Goal: Information Seeking & Learning: Learn about a topic

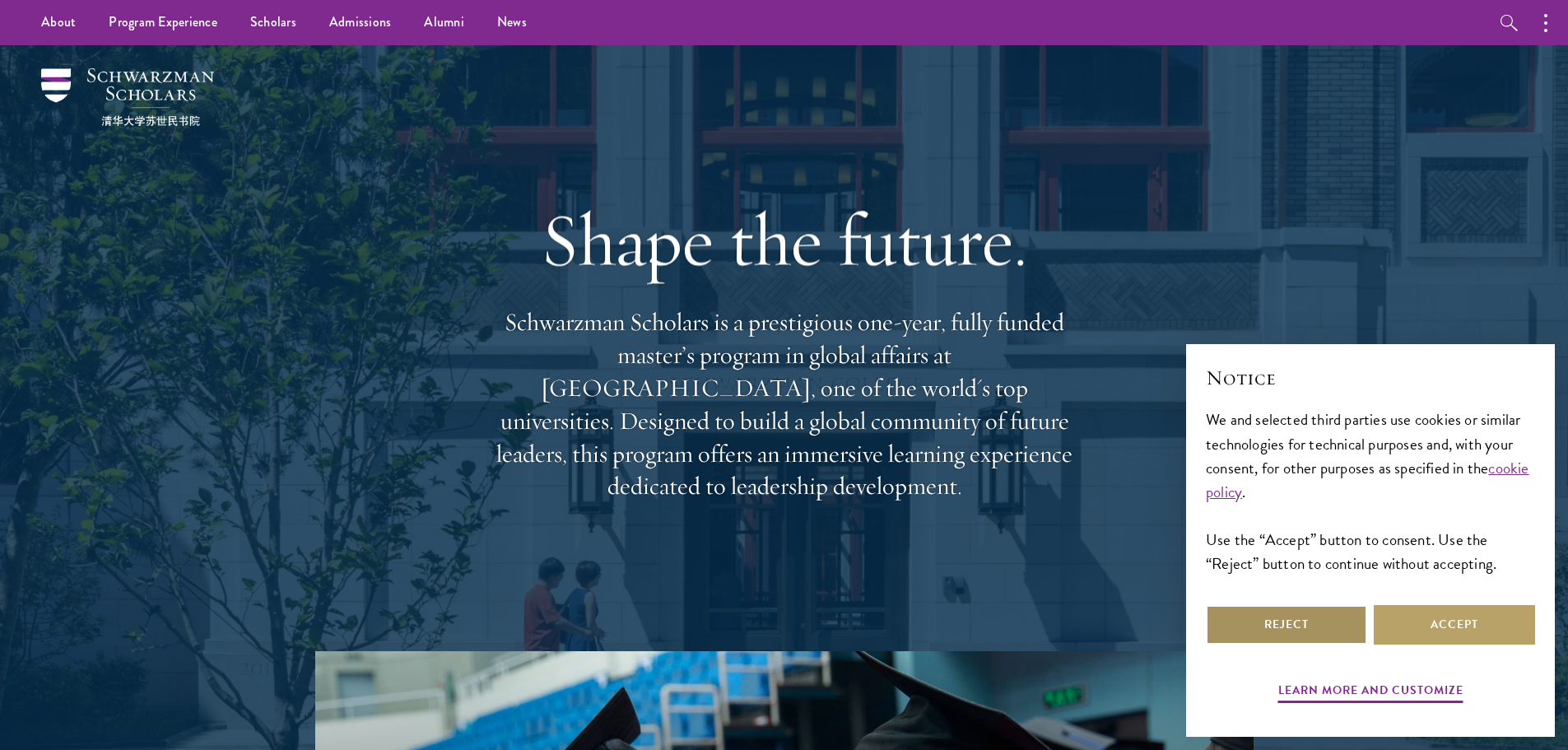
click at [1295, 624] on button "Reject" at bounding box center [1286, 625] width 162 height 39
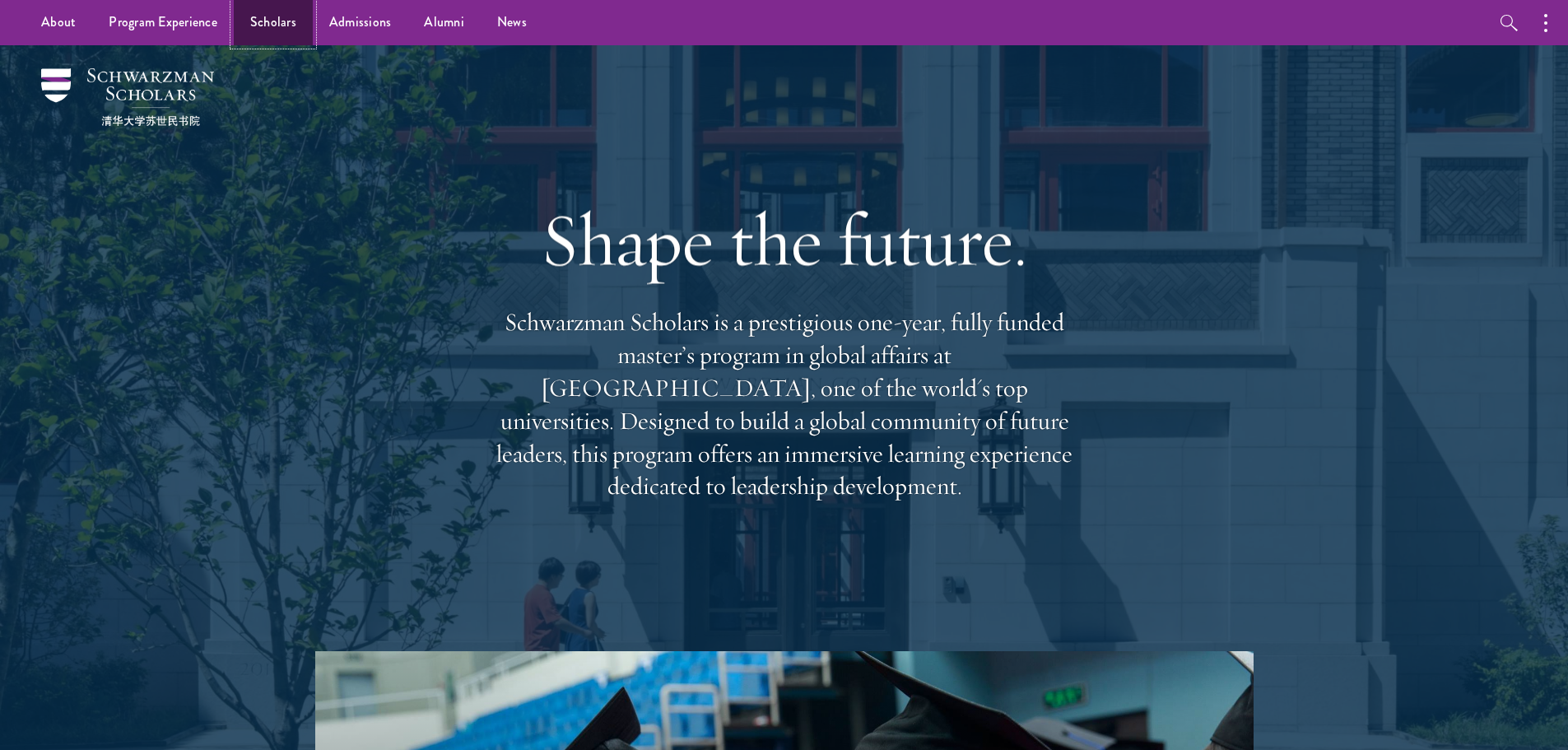
click at [291, 20] on link "Scholars" at bounding box center [273, 22] width 79 height 45
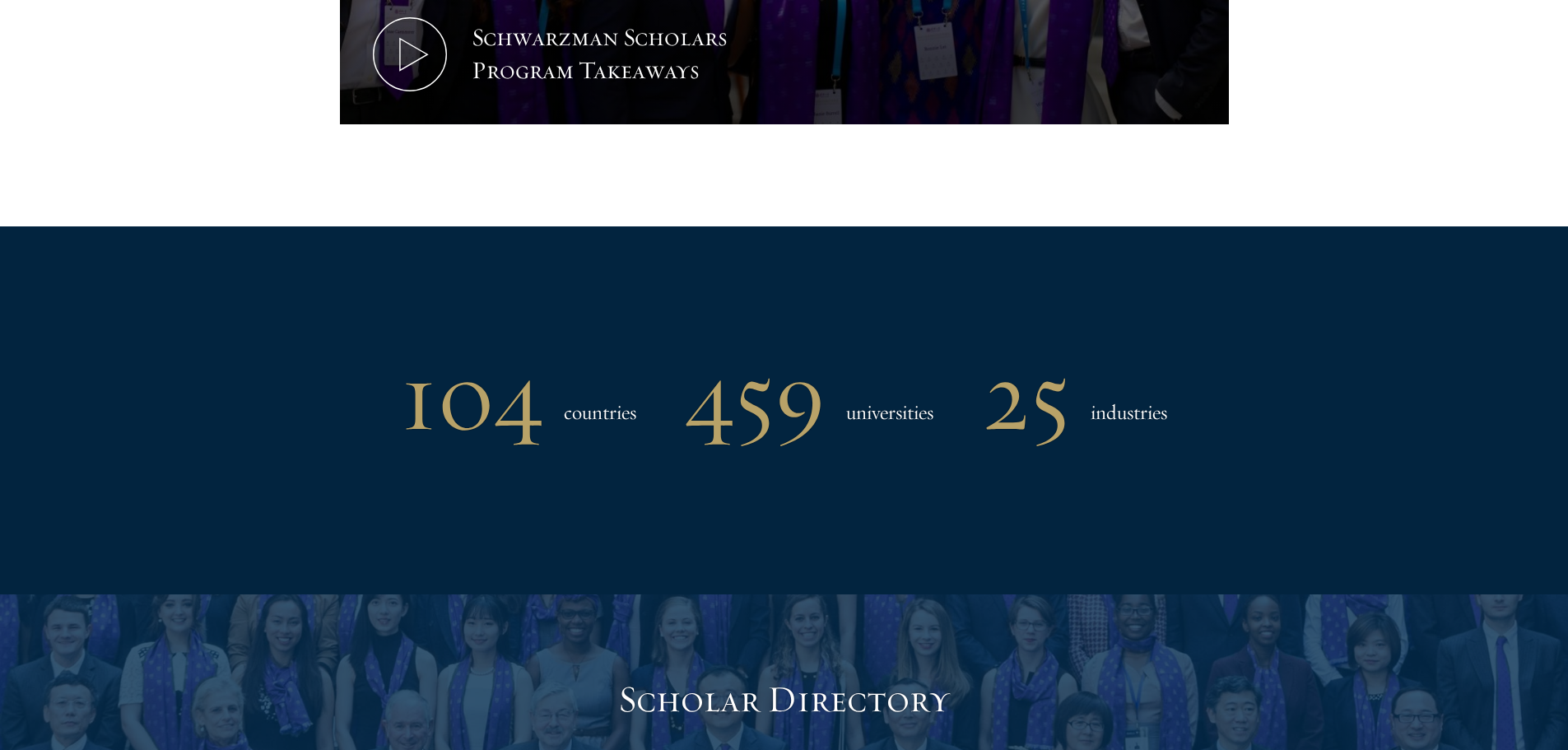
scroll to position [1318, 0]
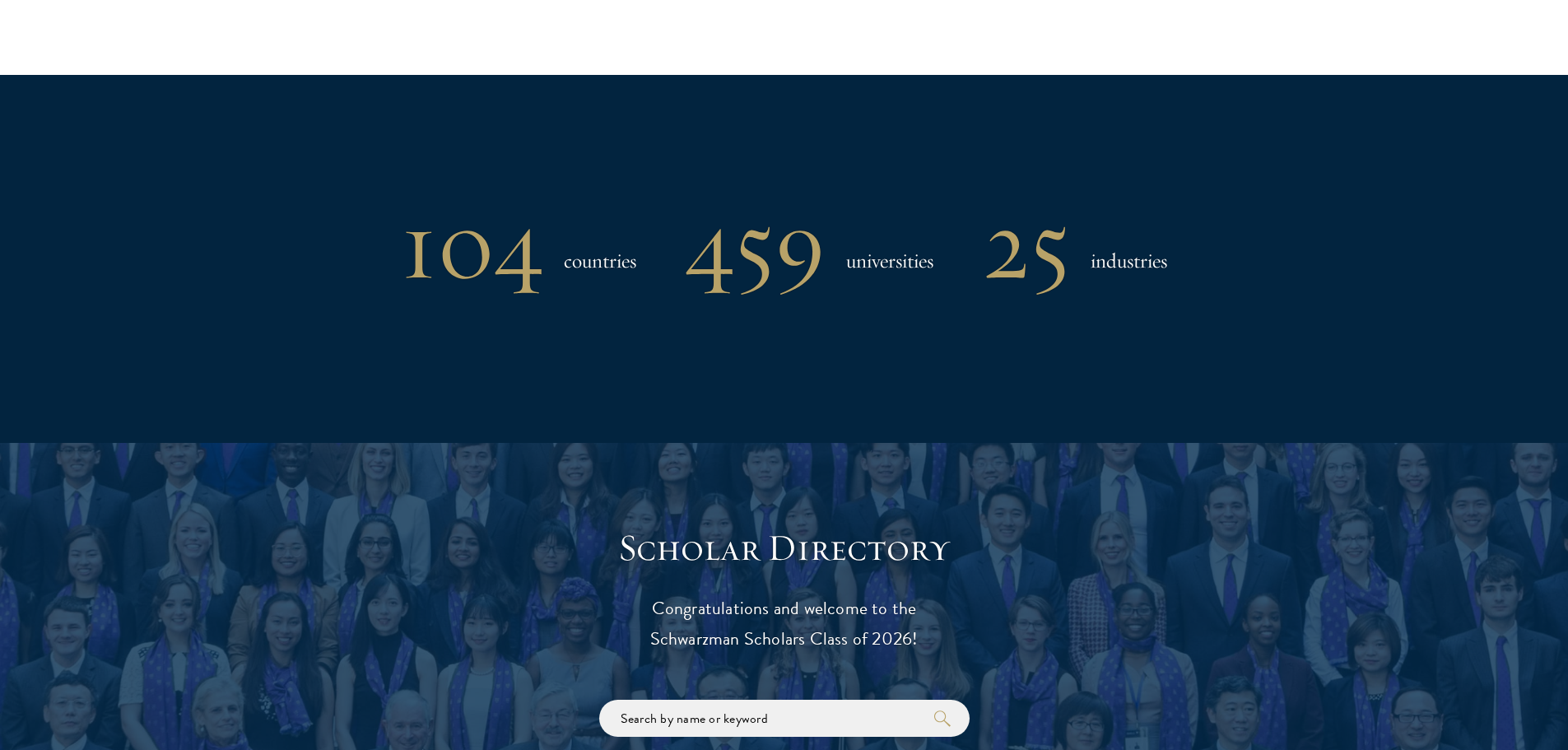
click at [1046, 282] on h1 "25" at bounding box center [1026, 244] width 88 height 86
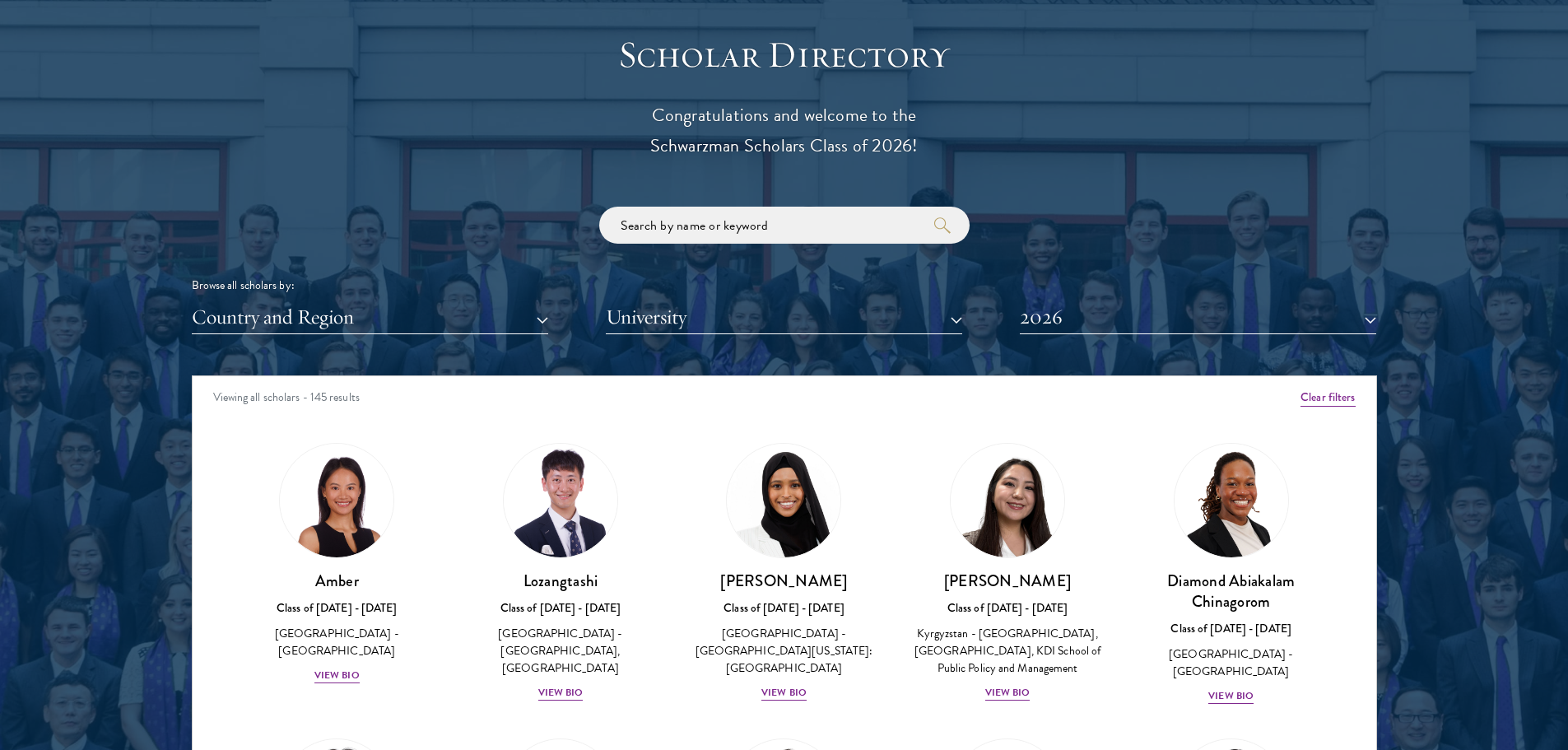
scroll to position [1812, 0]
click at [690, 312] on button "University" at bounding box center [784, 317] width 356 height 34
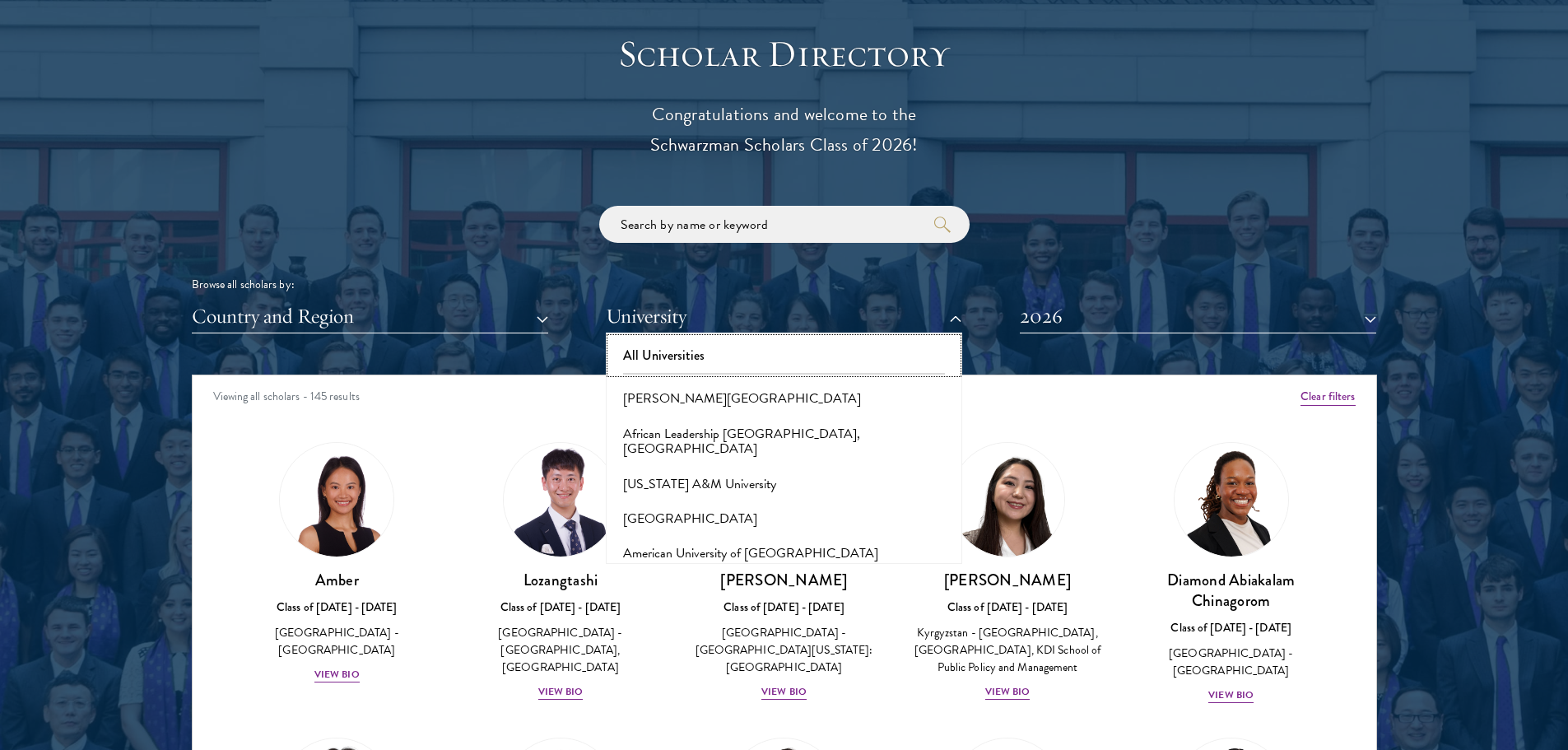
click at [743, 350] on button "All Universities" at bounding box center [784, 356] width 346 height 35
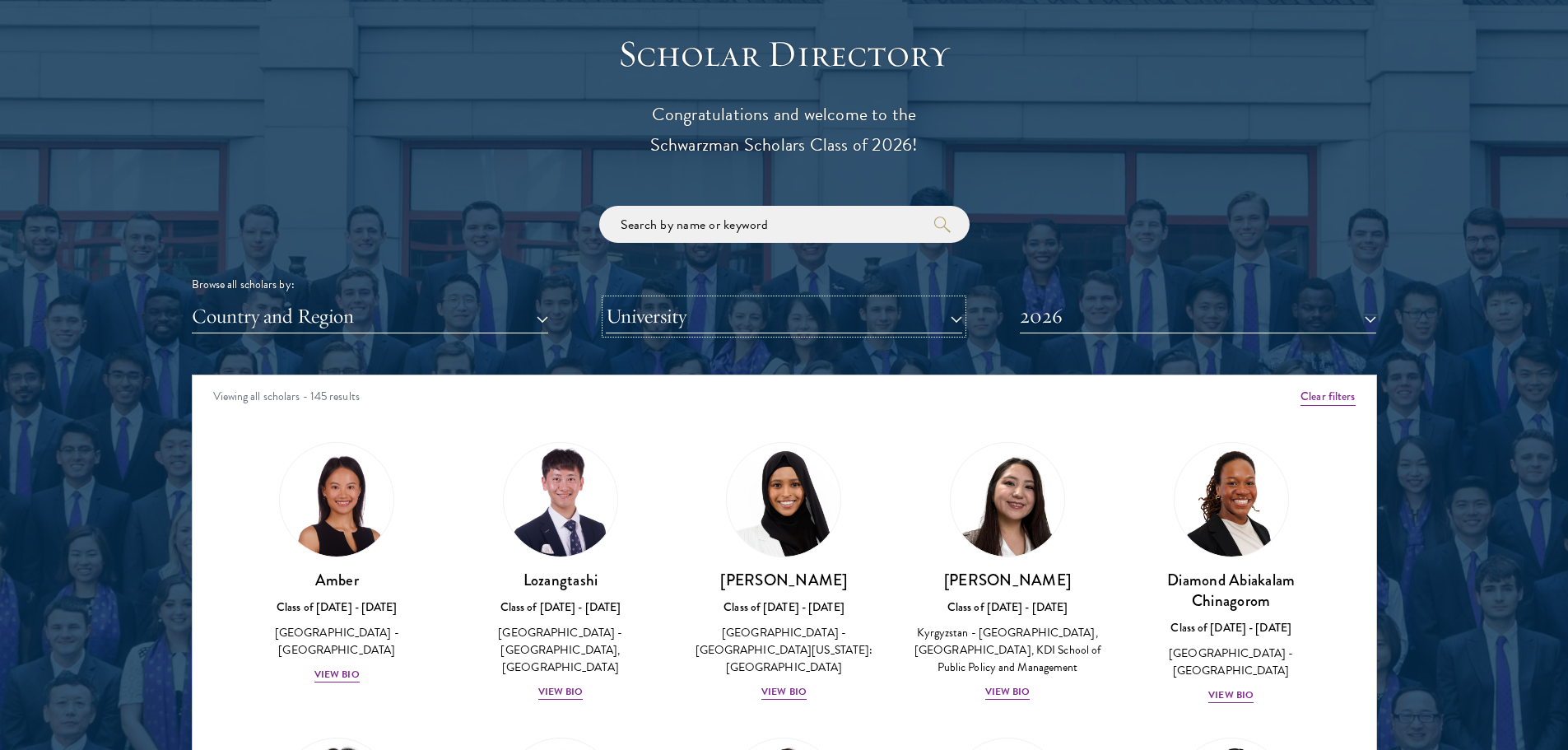
click at [743, 312] on button "University" at bounding box center [784, 317] width 356 height 34
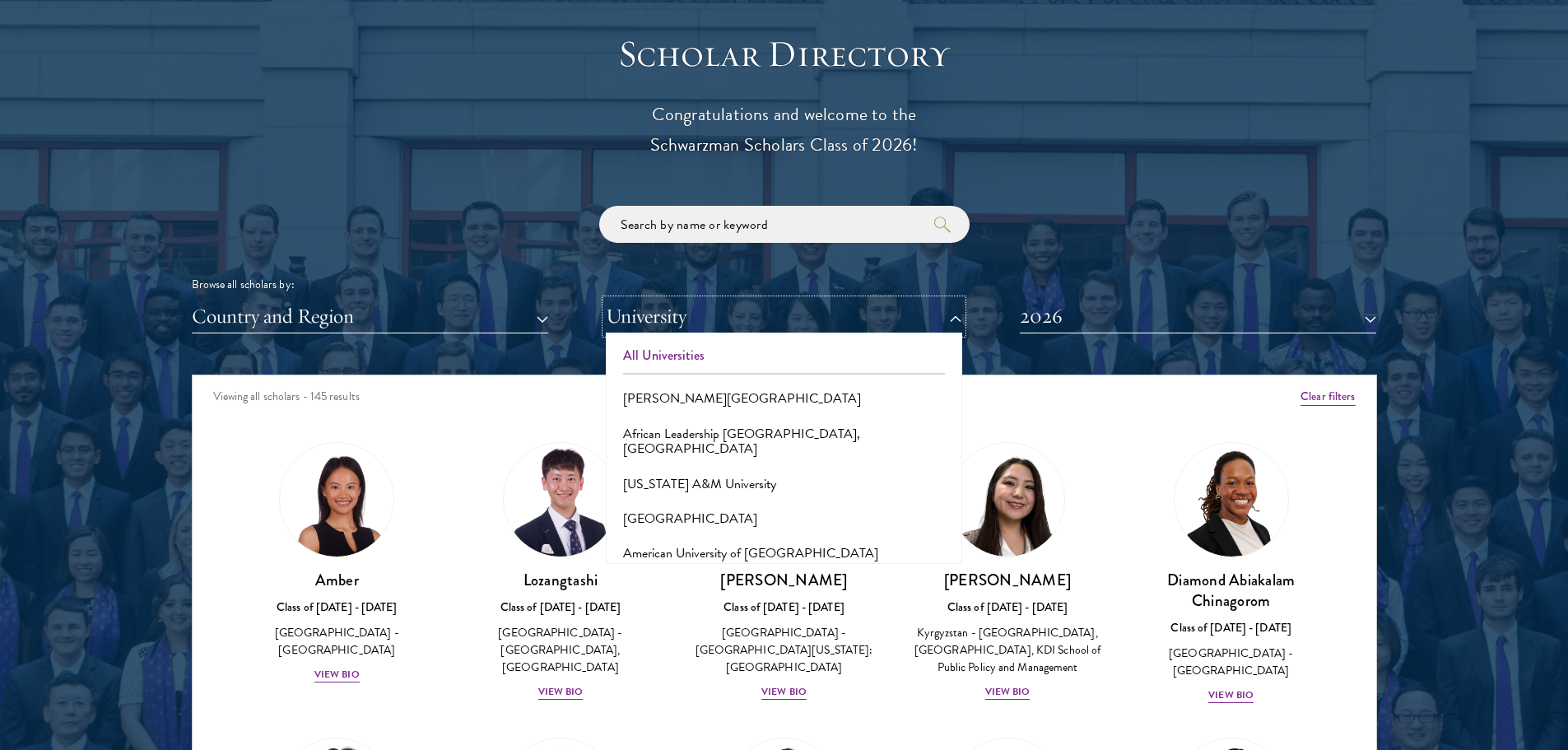
click at [762, 315] on button "University" at bounding box center [784, 317] width 356 height 34
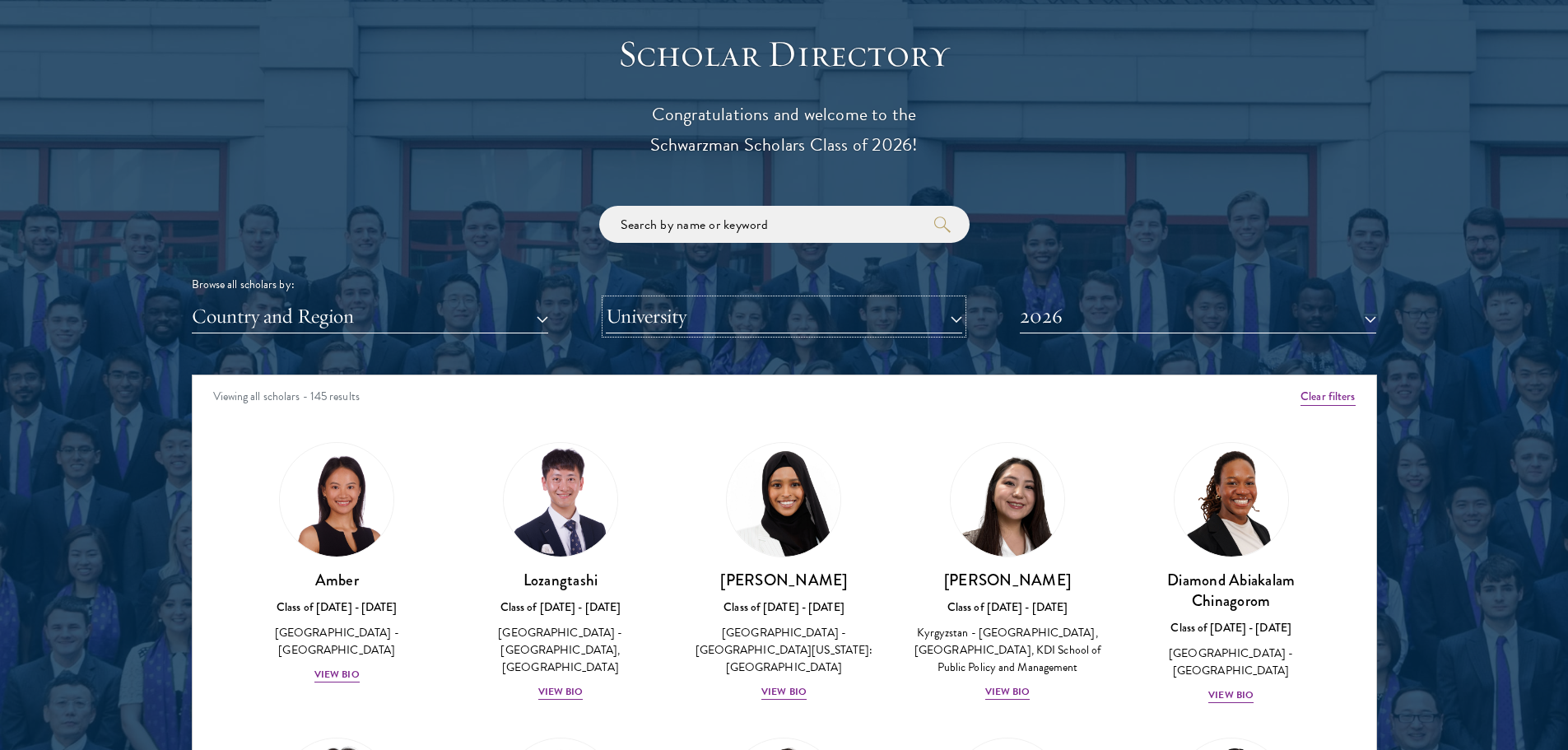
drag, startPoint x: 741, startPoint y: 315, endPoint x: 813, endPoint y: 317, distance: 72.0
click at [741, 314] on button "University" at bounding box center [784, 317] width 356 height 34
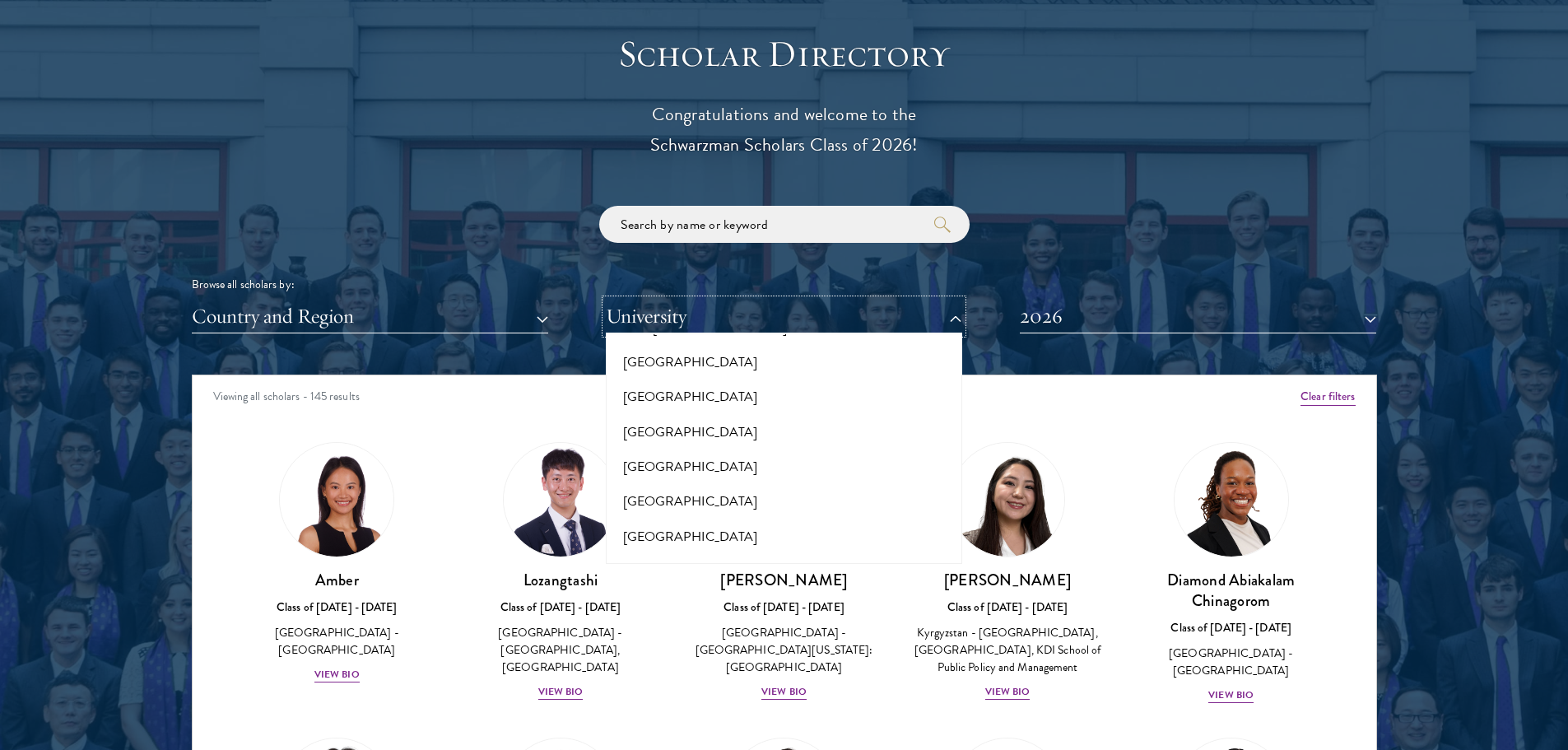
scroll to position [4115, 0]
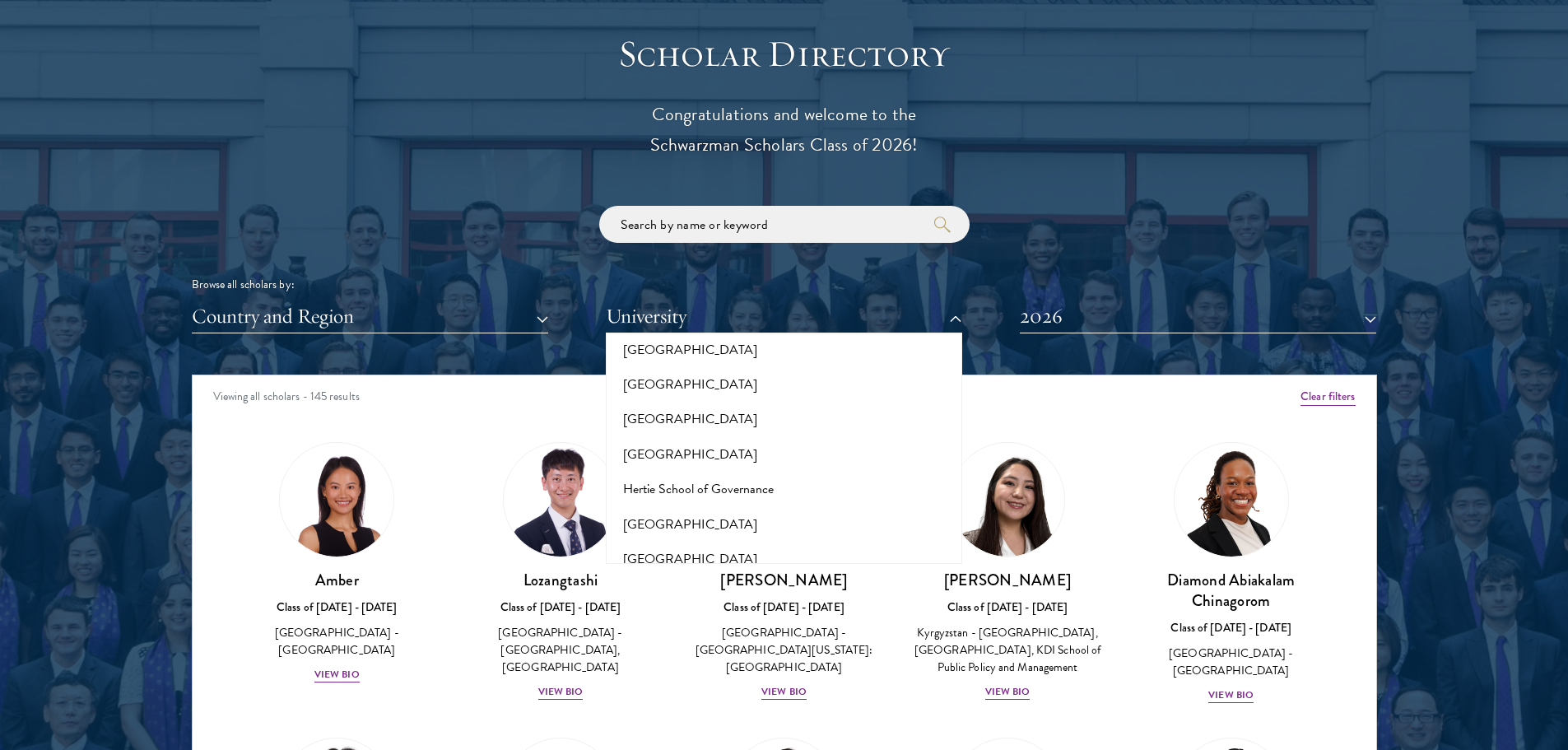
click at [738, 576] on button "[GEOGRAPHIC_DATA]" at bounding box center [784, 593] width 346 height 35
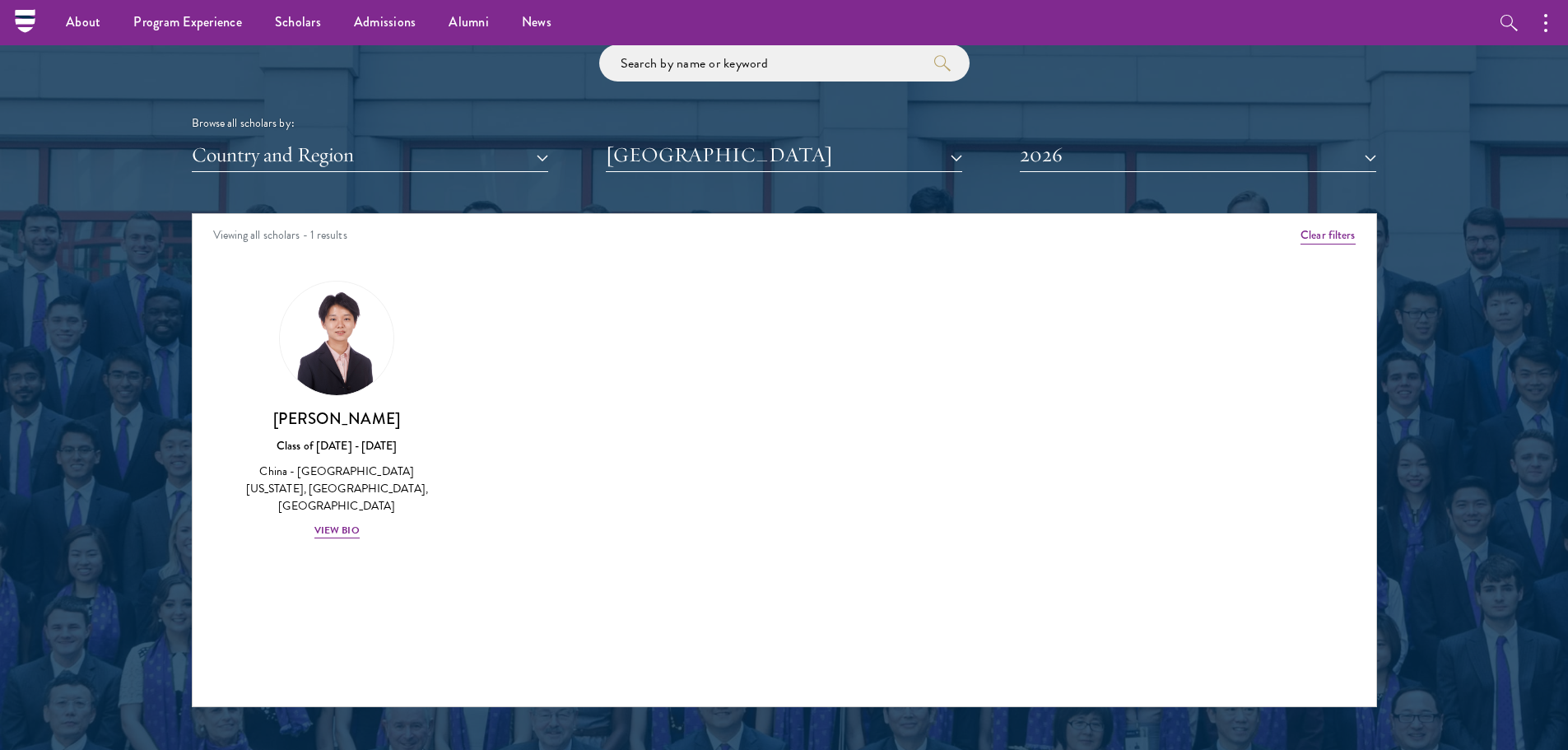
scroll to position [1894, 0]
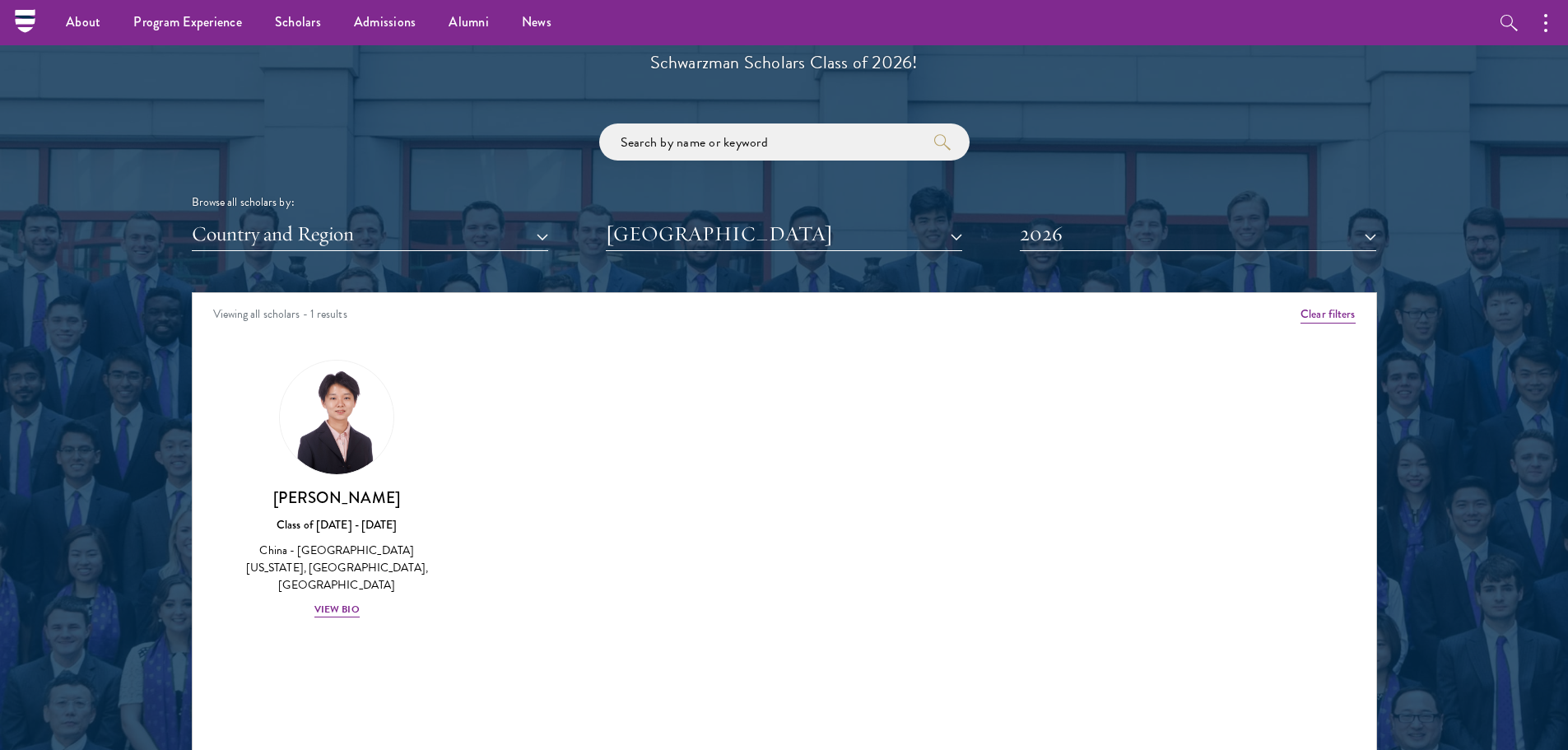
click at [1366, 484] on div "Amber Class of [DATE] - [DATE] [GEOGRAPHIC_DATA] - [GEOGRAPHIC_DATA] View Bio C…" at bounding box center [784, 504] width 1183 height 329
click at [889, 235] on button "[GEOGRAPHIC_DATA]" at bounding box center [784, 234] width 356 height 34
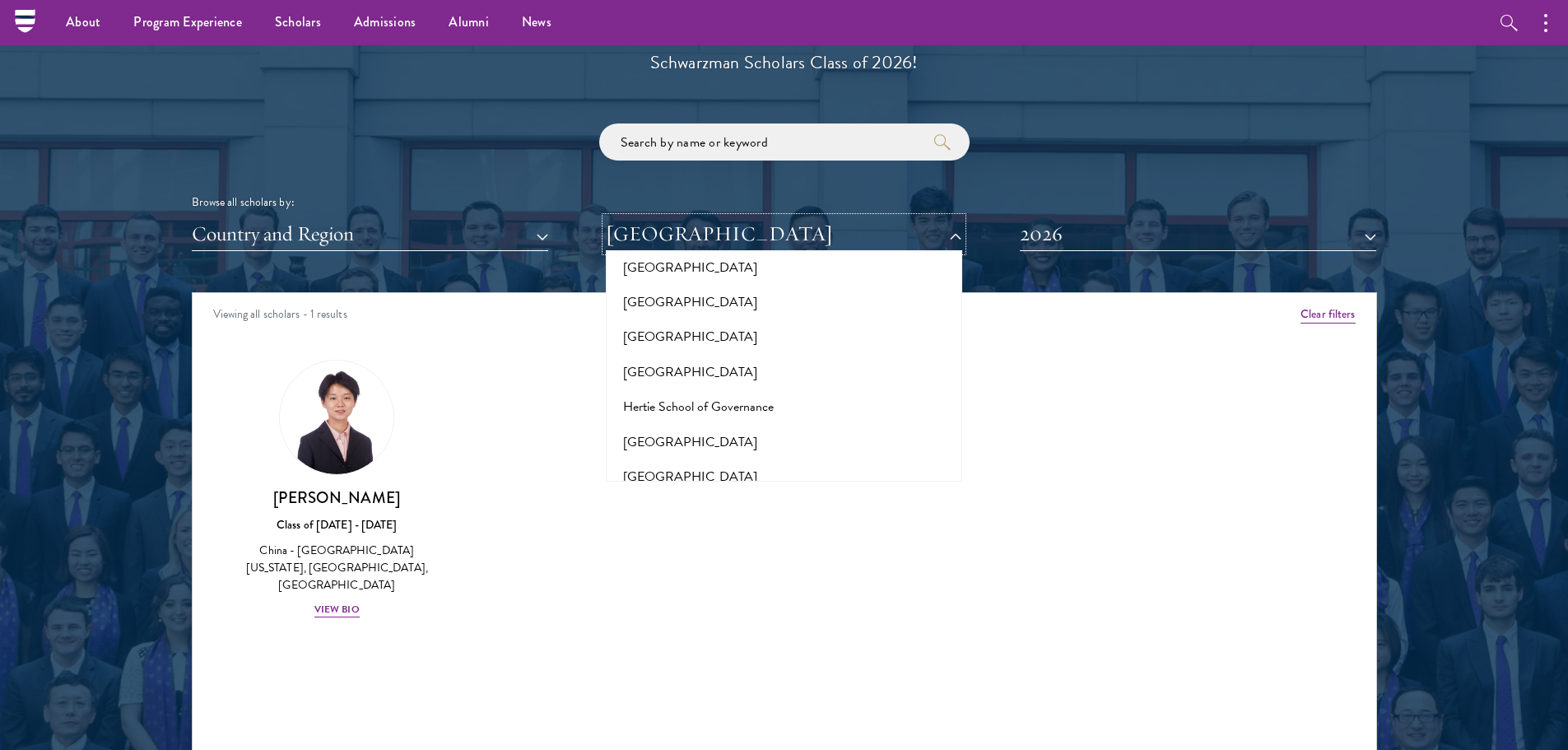
click at [894, 236] on button "[GEOGRAPHIC_DATA]" at bounding box center [784, 234] width 356 height 34
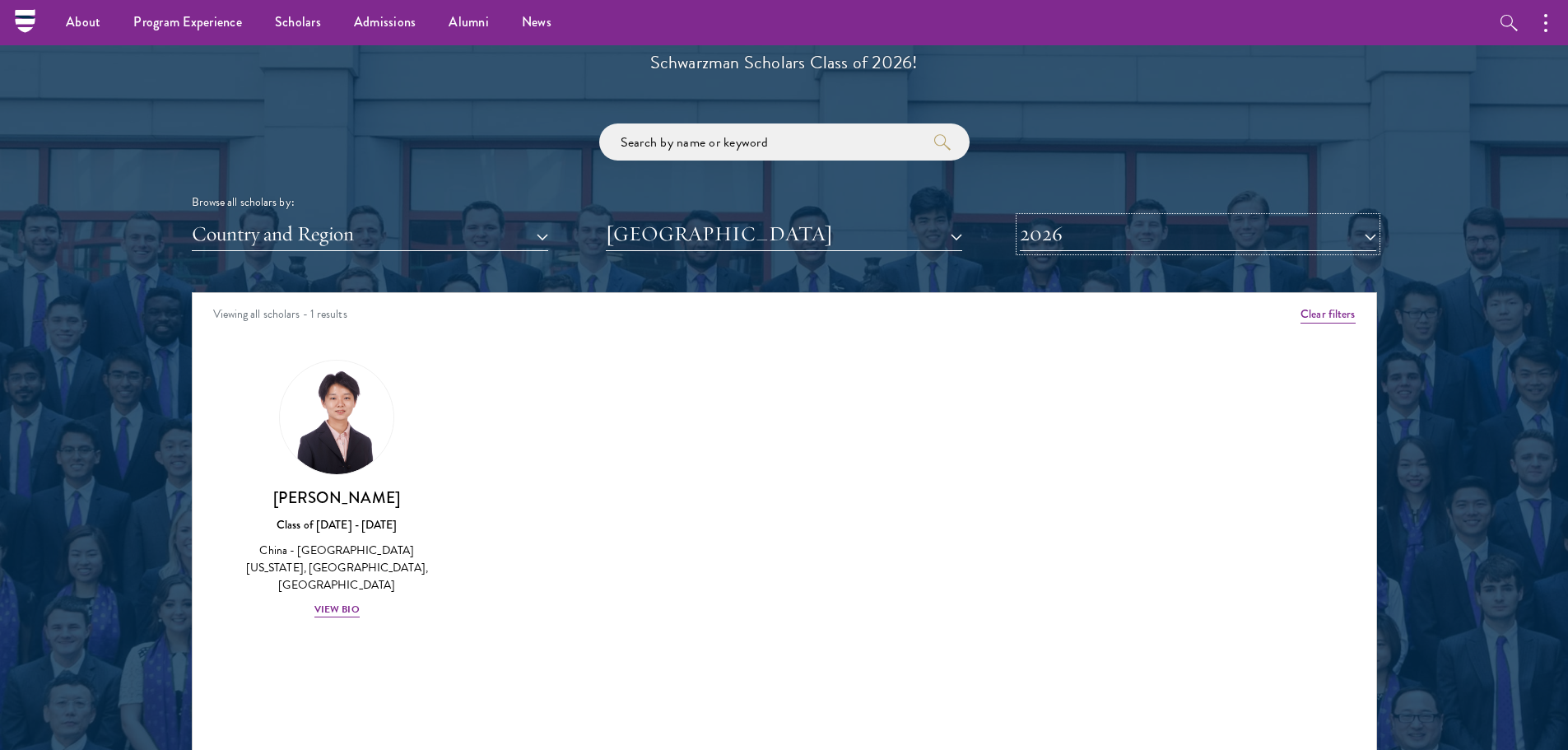
click at [1062, 229] on button "2026" at bounding box center [1198, 234] width 356 height 34
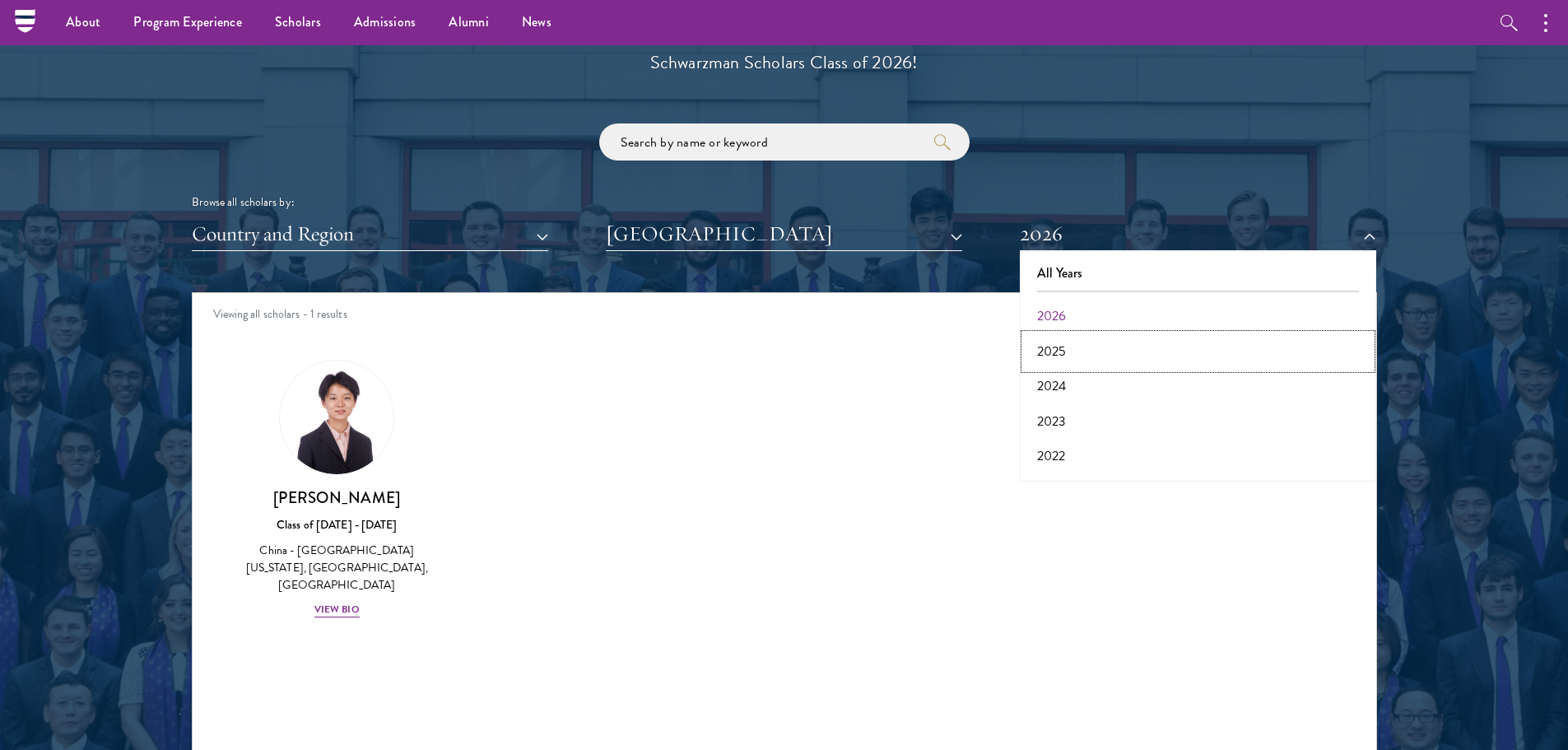
click at [1075, 346] on button "2025" at bounding box center [1197, 352] width 346 height 35
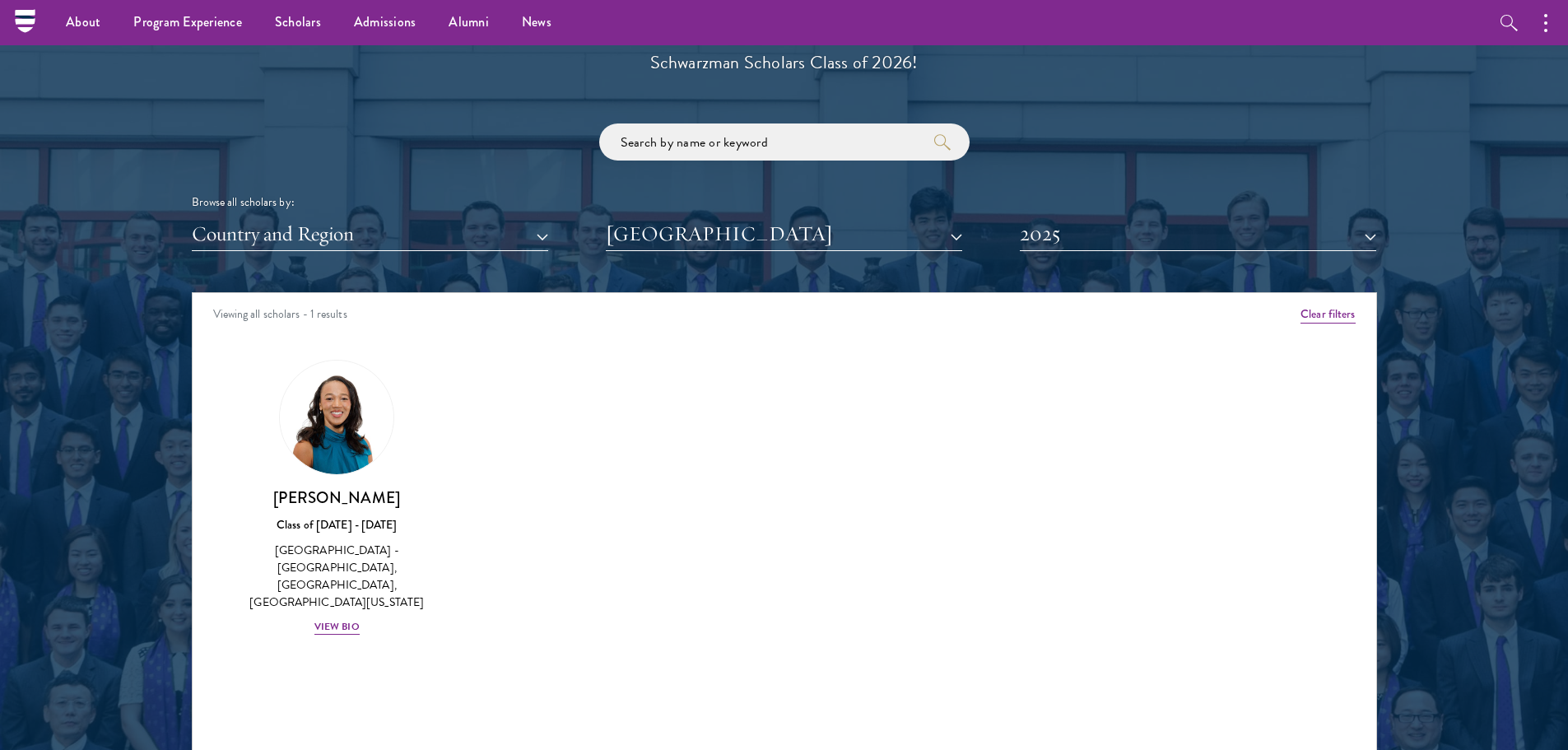
click at [1123, 264] on div "Scholar Directory Congratulations and welcome to the Schwarzman Scholars Class …" at bounding box center [784, 368] width 1185 height 838
click at [1120, 232] on button "2025" at bounding box center [1198, 234] width 356 height 34
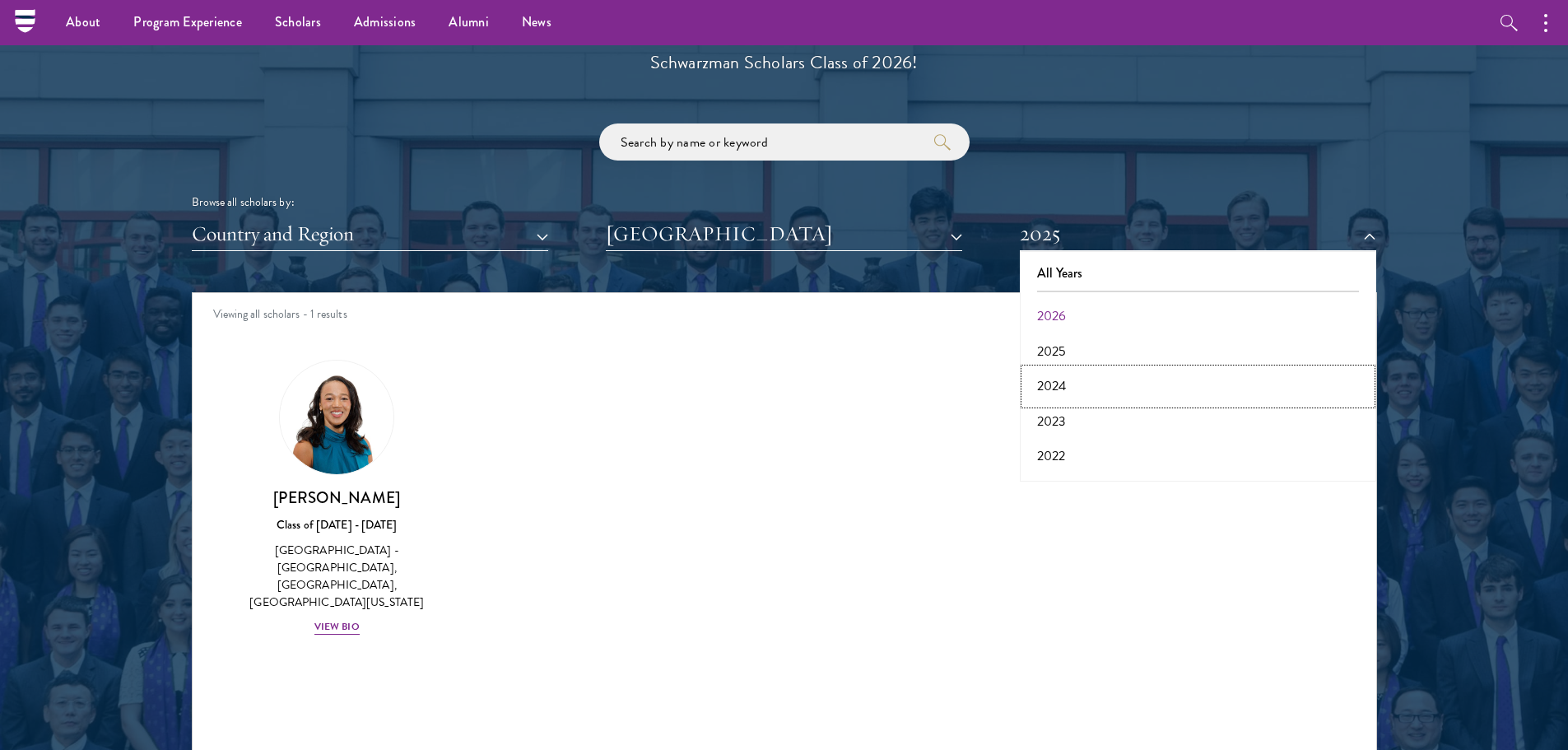
click at [1097, 391] on button "2024" at bounding box center [1197, 386] width 346 height 35
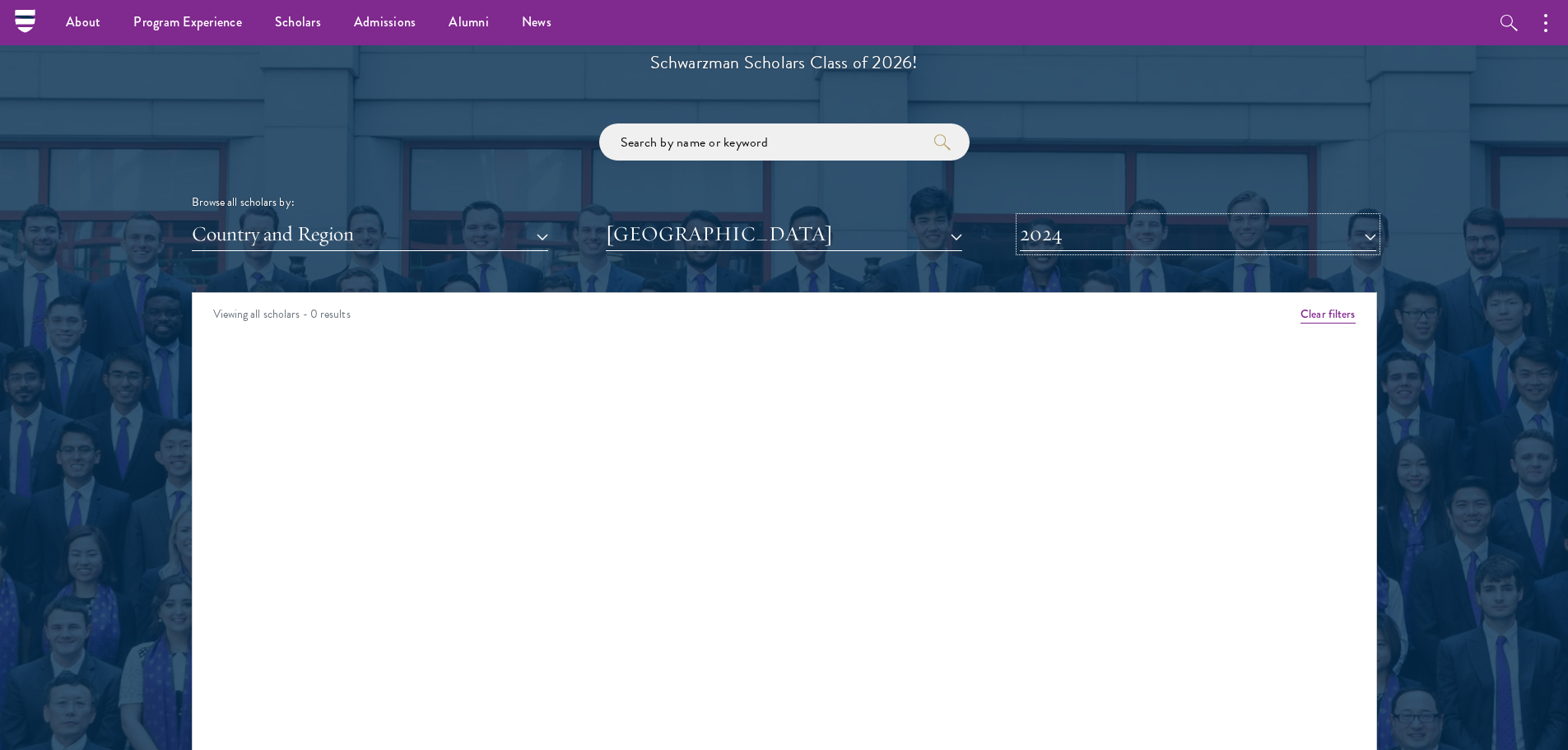
click at [1124, 243] on button "2024" at bounding box center [1198, 234] width 356 height 34
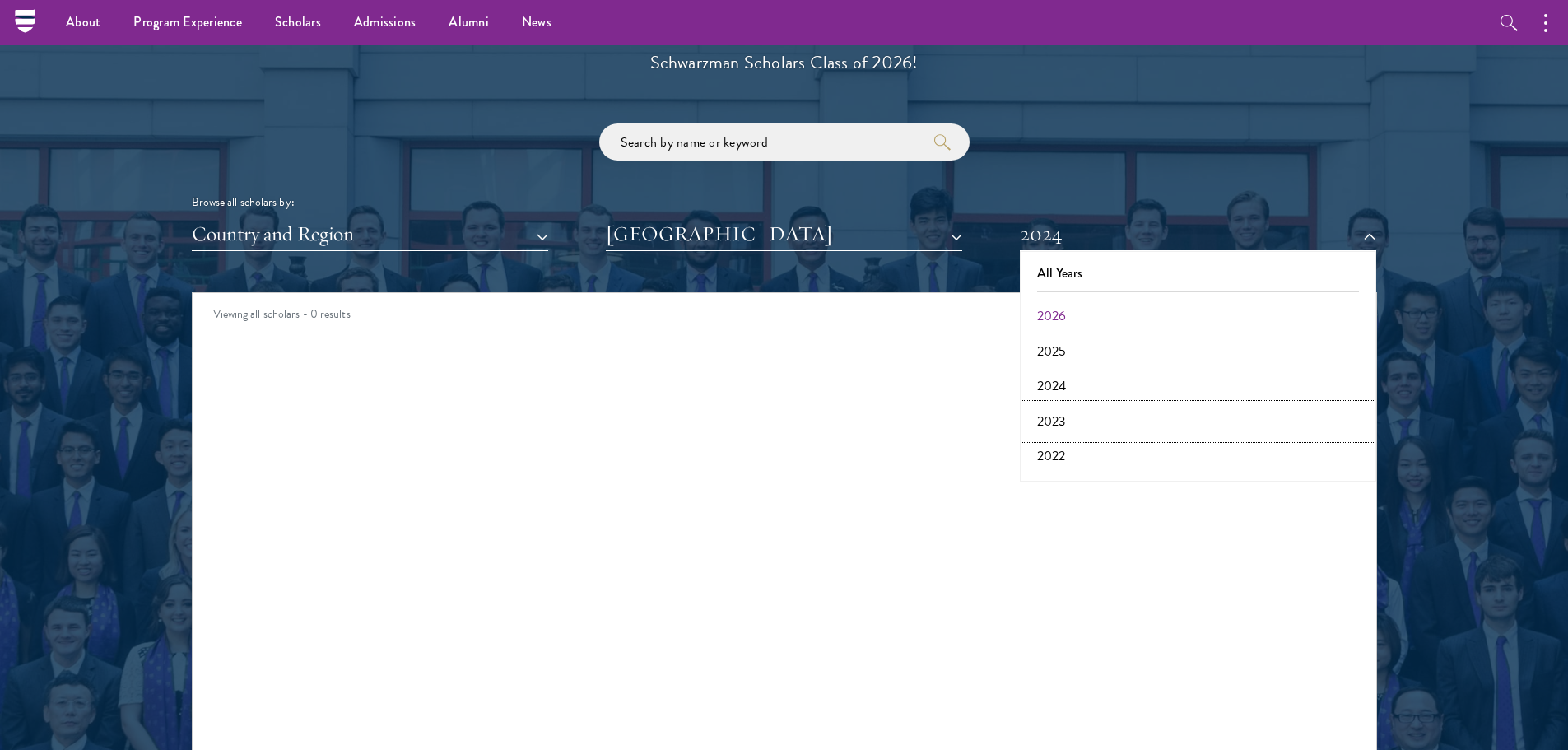
click at [1103, 426] on button "2023" at bounding box center [1197, 421] width 346 height 35
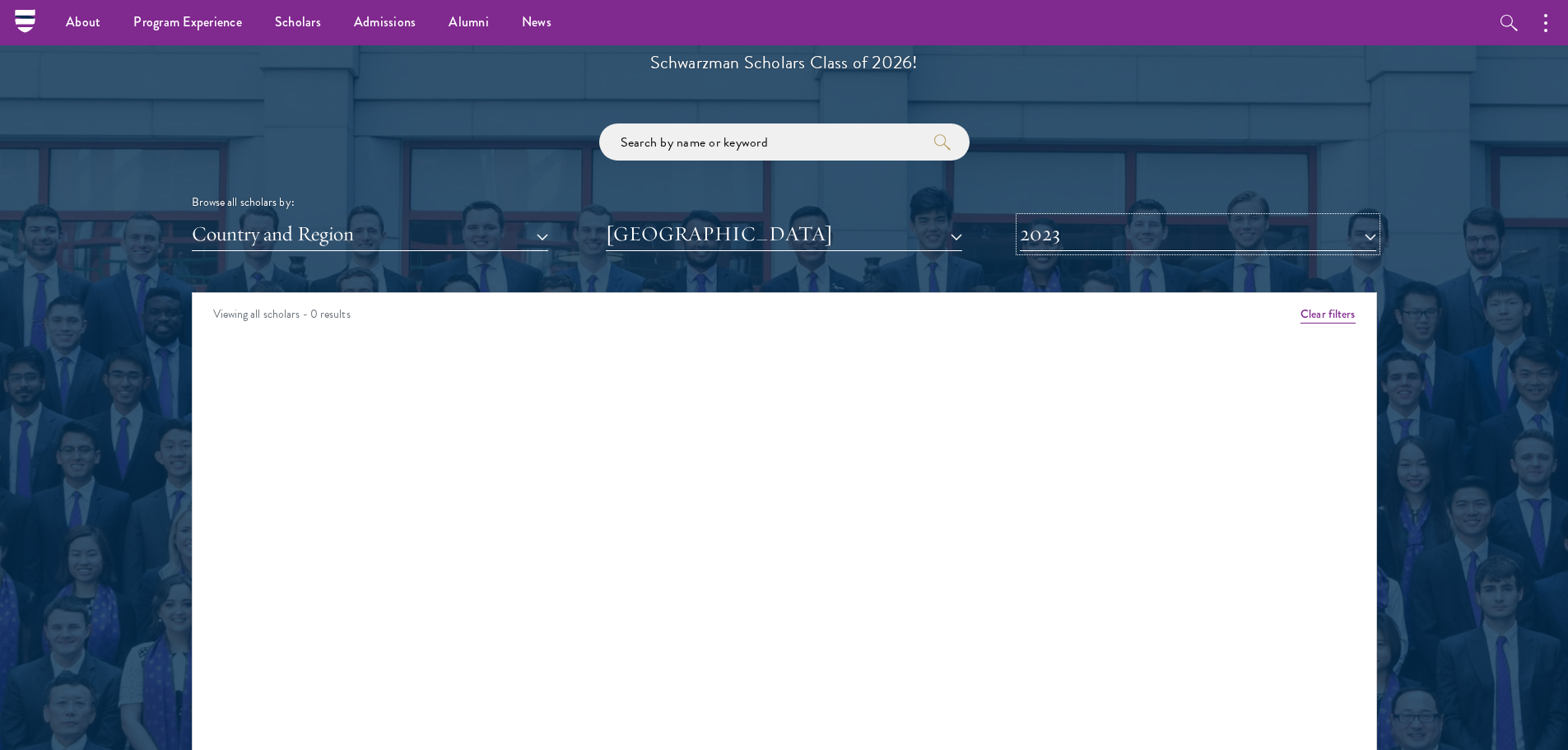
click at [1140, 244] on button "2023" at bounding box center [1198, 234] width 356 height 34
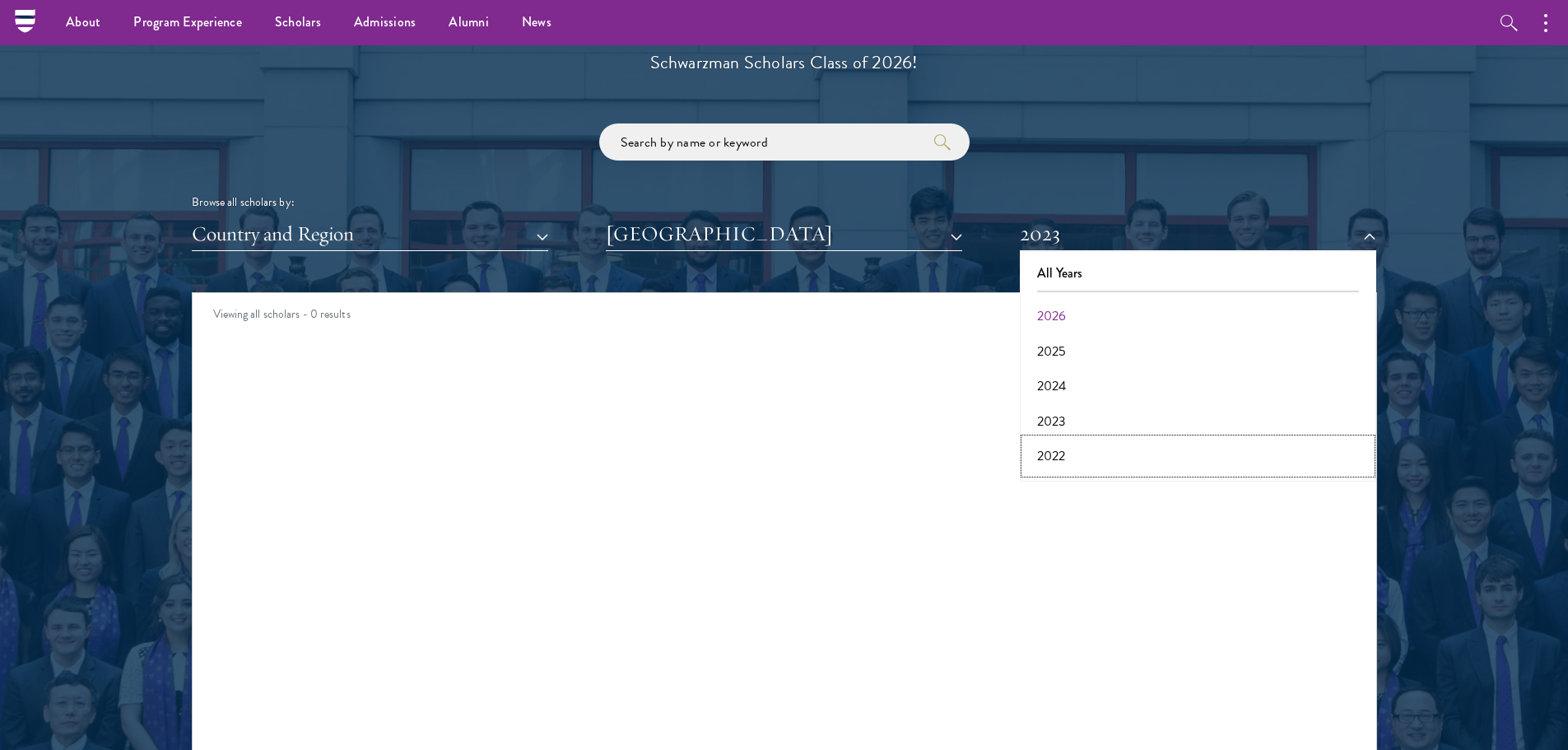
click at [1086, 464] on button "2022" at bounding box center [1197, 456] width 346 height 35
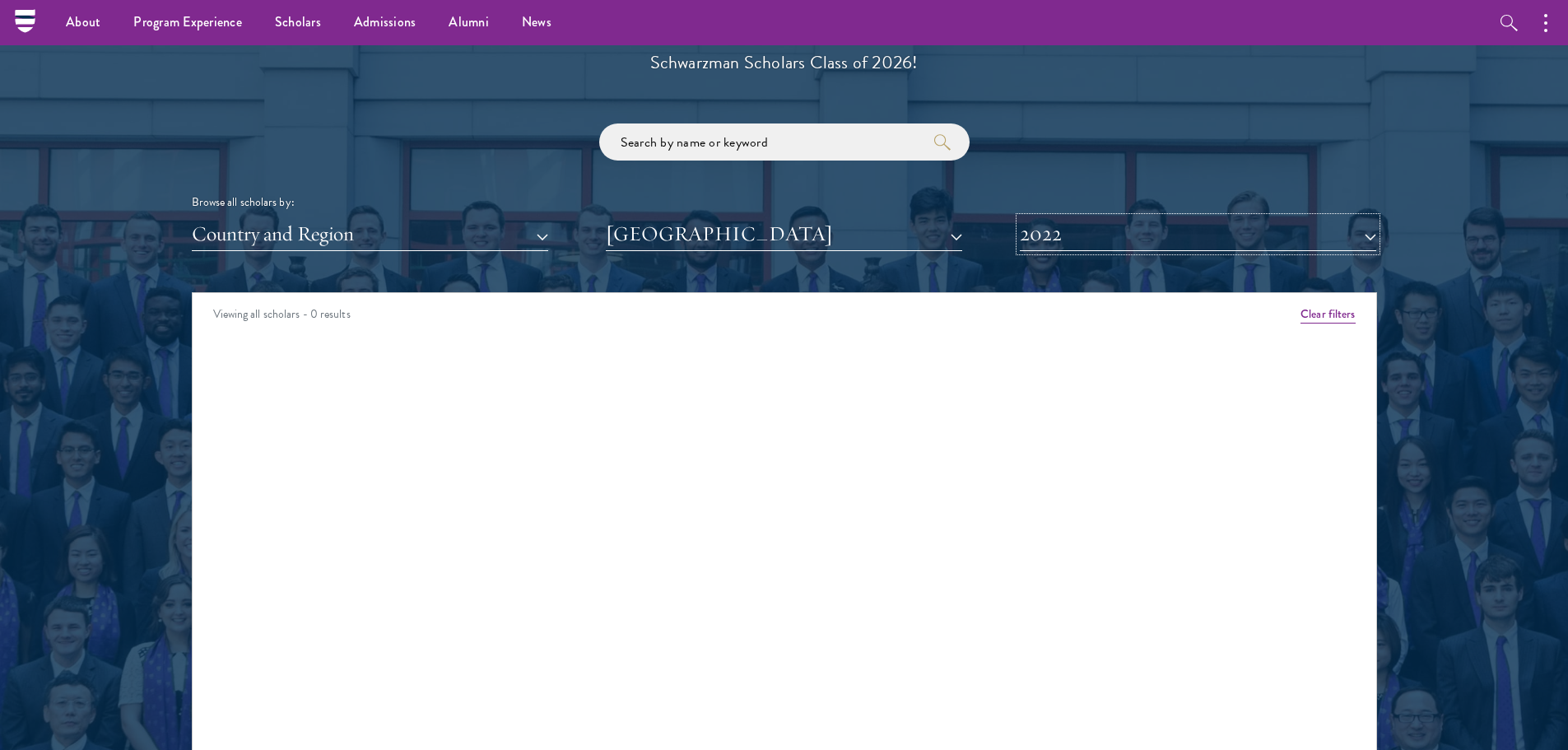
drag, startPoint x: 1107, startPoint y: 237, endPoint x: 1098, endPoint y: 233, distance: 9.8
click at [1105, 236] on button "2022" at bounding box center [1198, 234] width 356 height 34
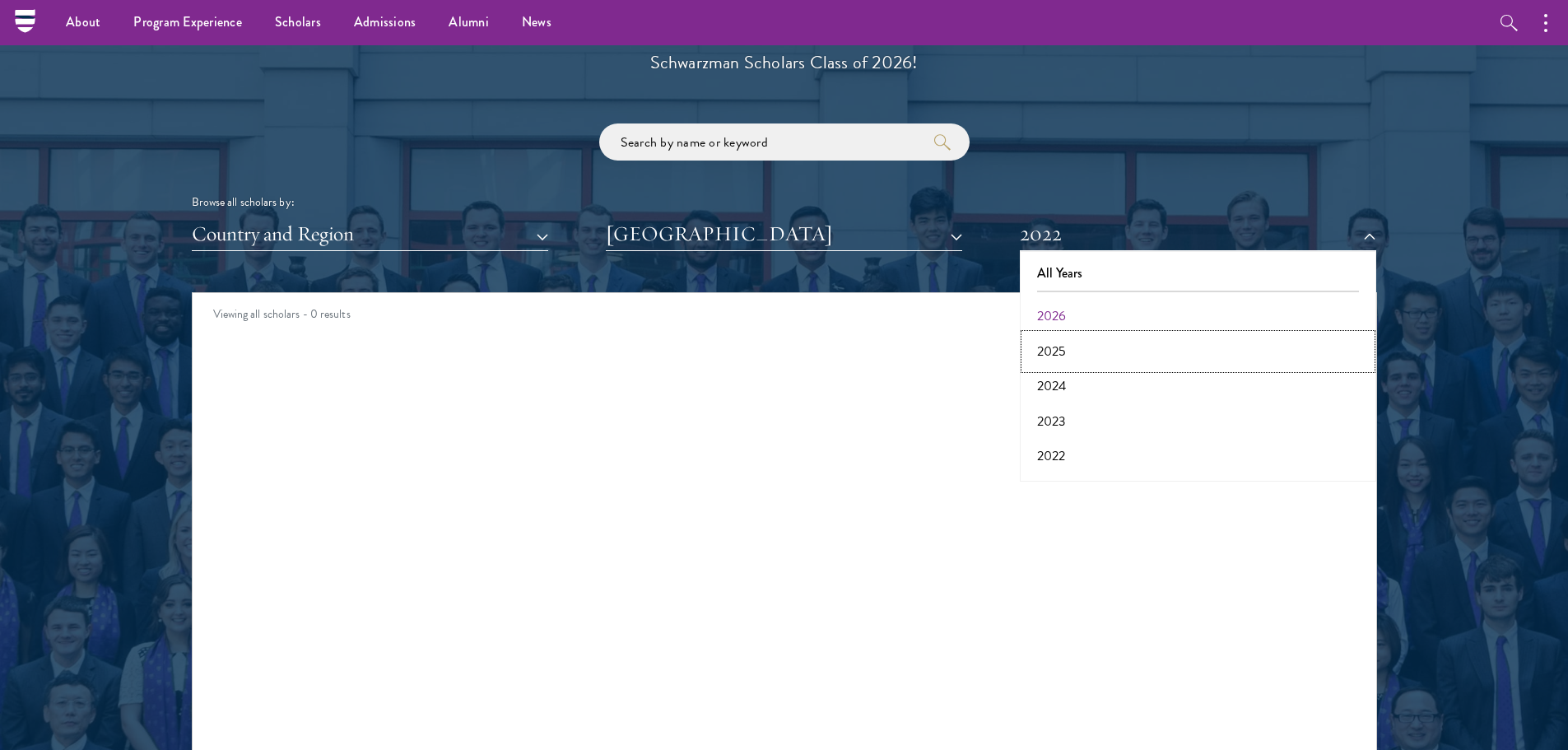
click at [1101, 346] on button "2025" at bounding box center [1197, 352] width 346 height 35
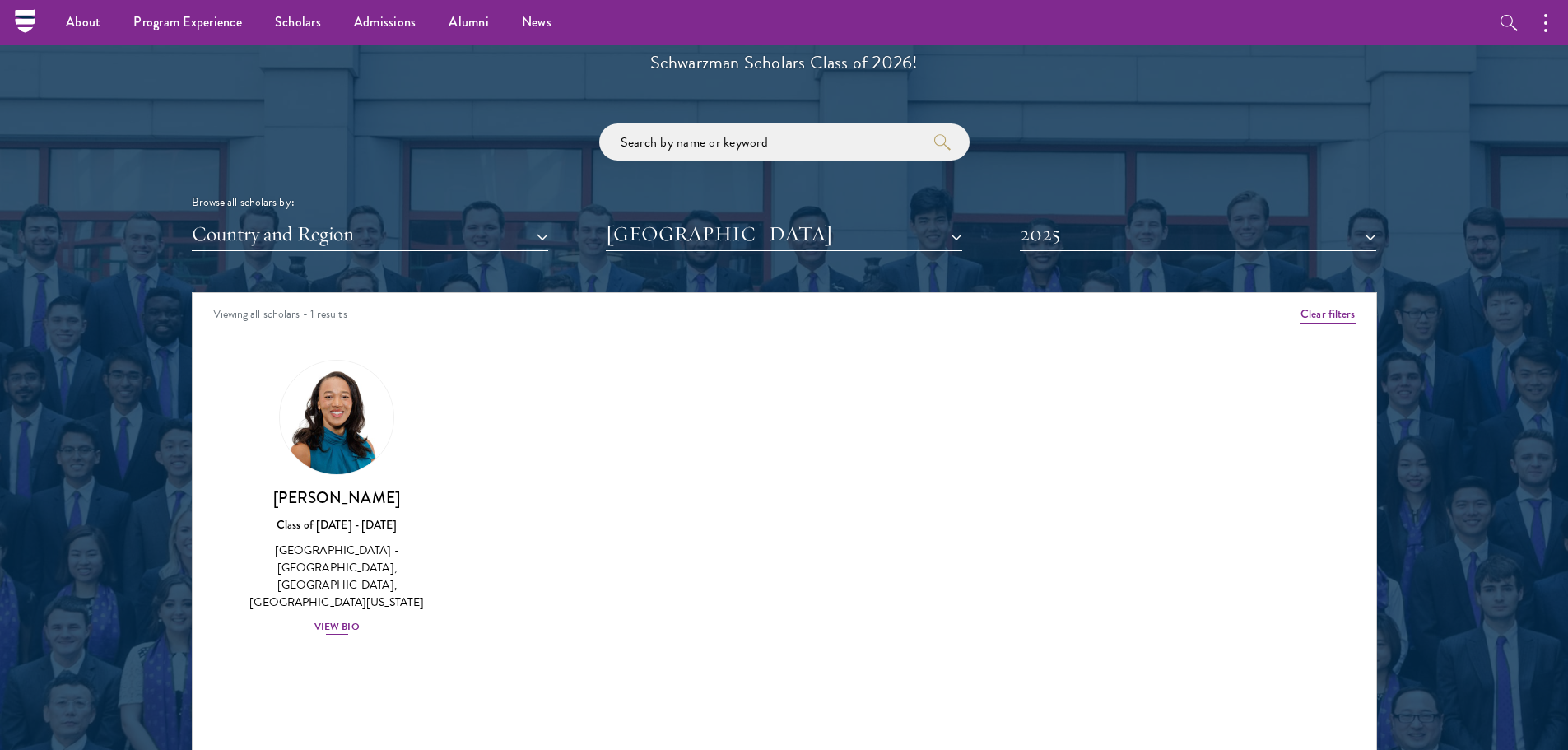
drag, startPoint x: 466, startPoint y: 502, endPoint x: 265, endPoint y: 507, distance: 201.1
click at [265, 507] on div "Amber Class of [DATE] - [DATE] [GEOGRAPHIC_DATA] - [GEOGRAPHIC_DATA] View Bio C…" at bounding box center [784, 512] width 1183 height 346
copy h3 "[PERSON_NAME]"
click at [1183, 229] on button "2025" at bounding box center [1198, 234] width 356 height 34
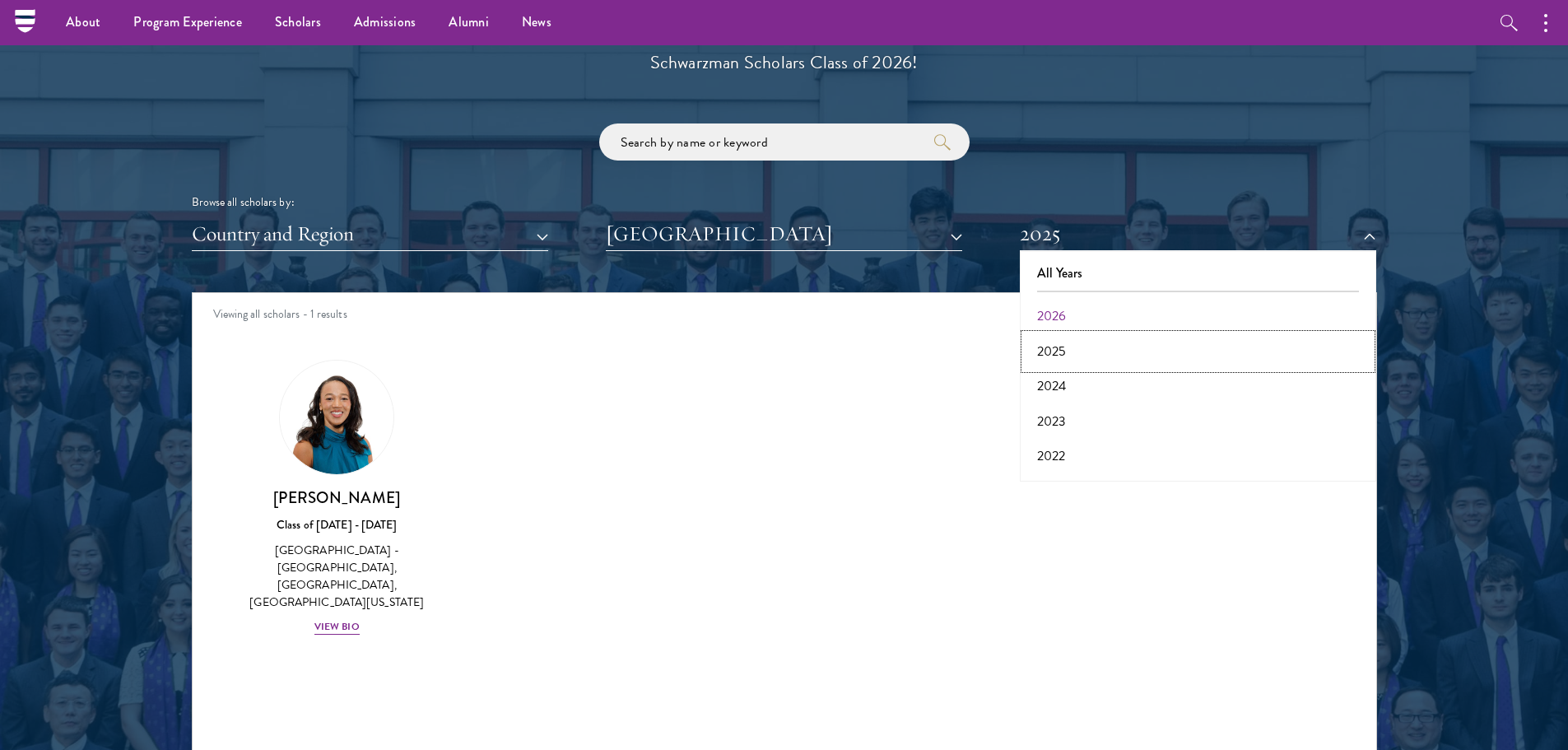
click at [1081, 344] on button "2025" at bounding box center [1197, 352] width 346 height 35
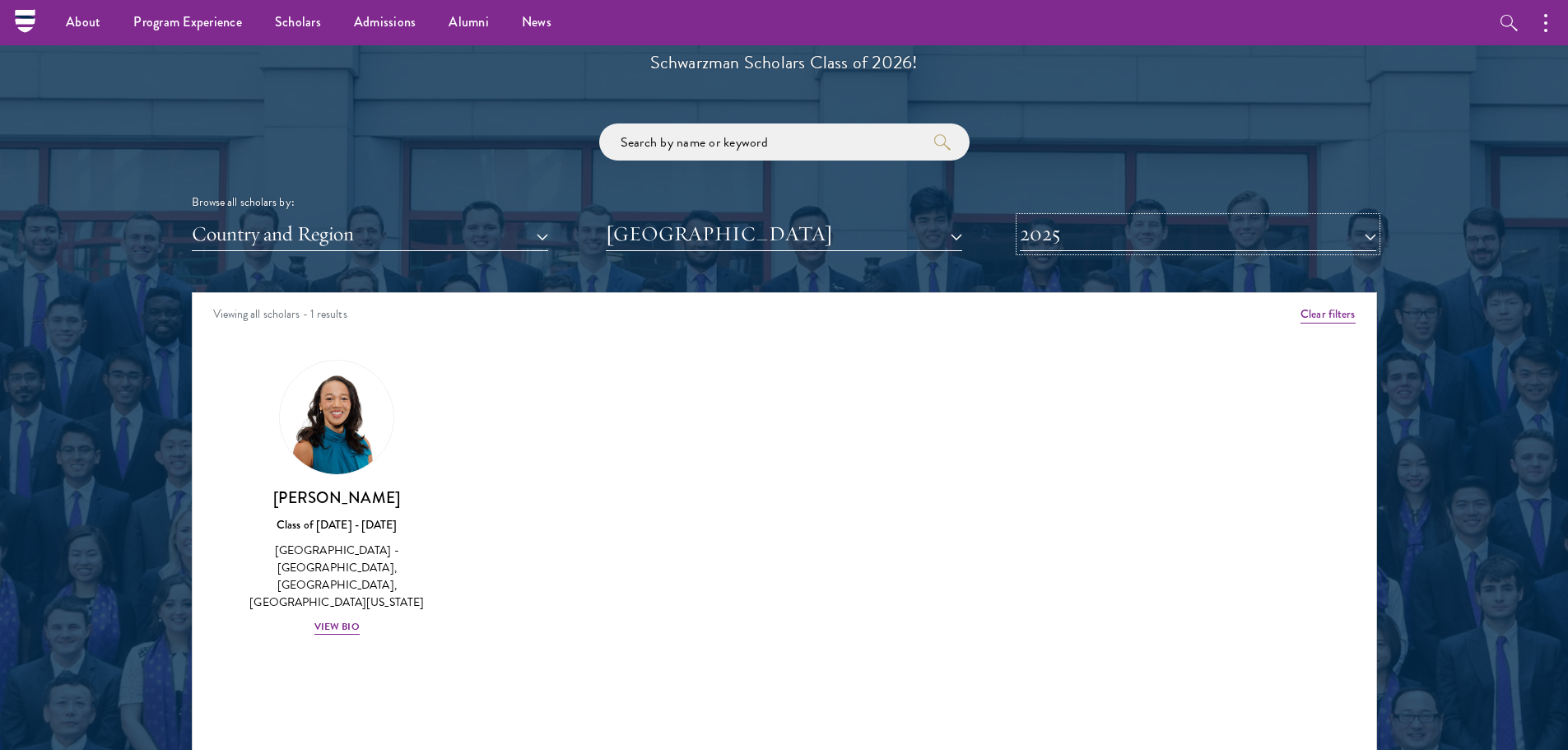
click at [1116, 226] on button "2025" at bounding box center [1198, 234] width 356 height 34
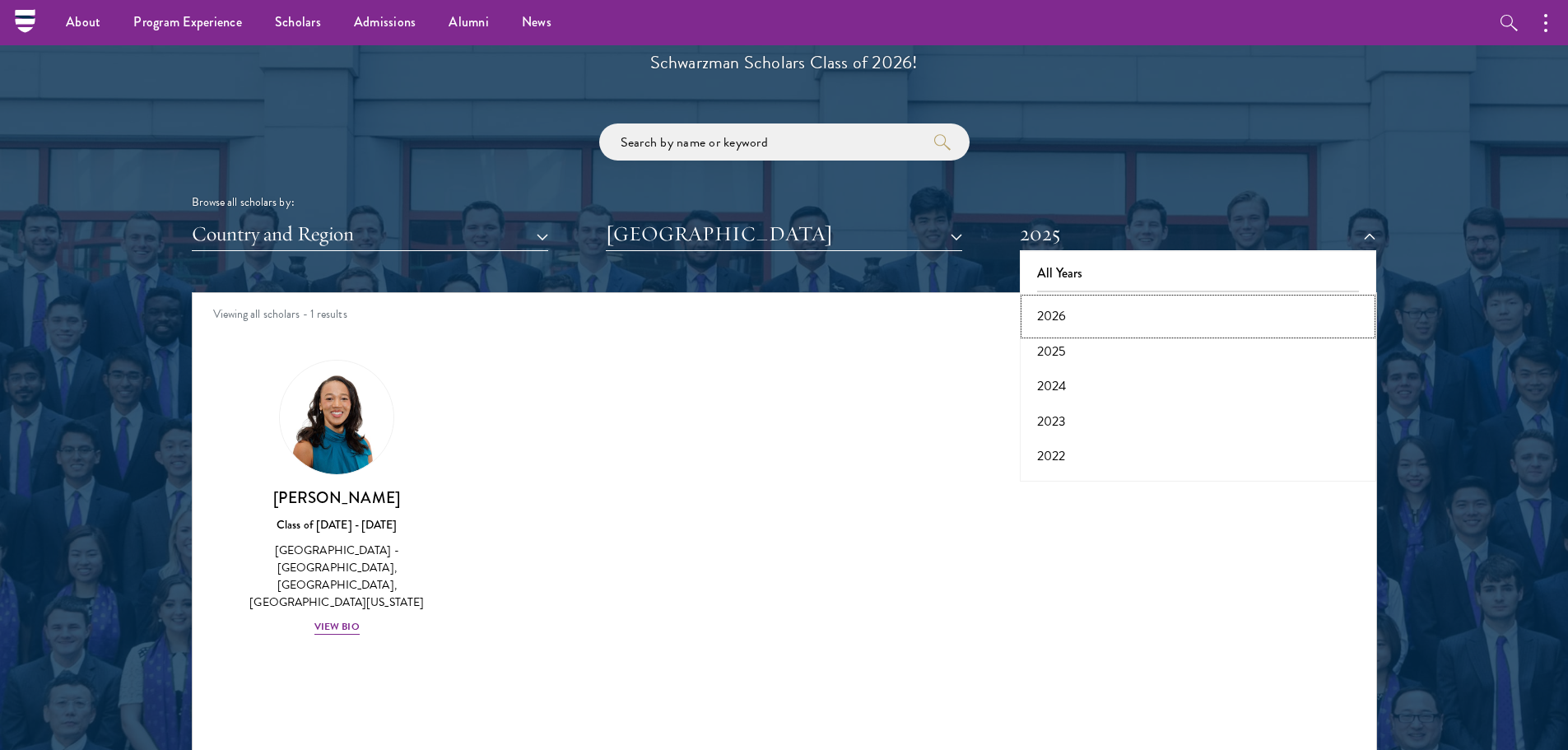
click at [1081, 318] on button "2026" at bounding box center [1197, 316] width 346 height 35
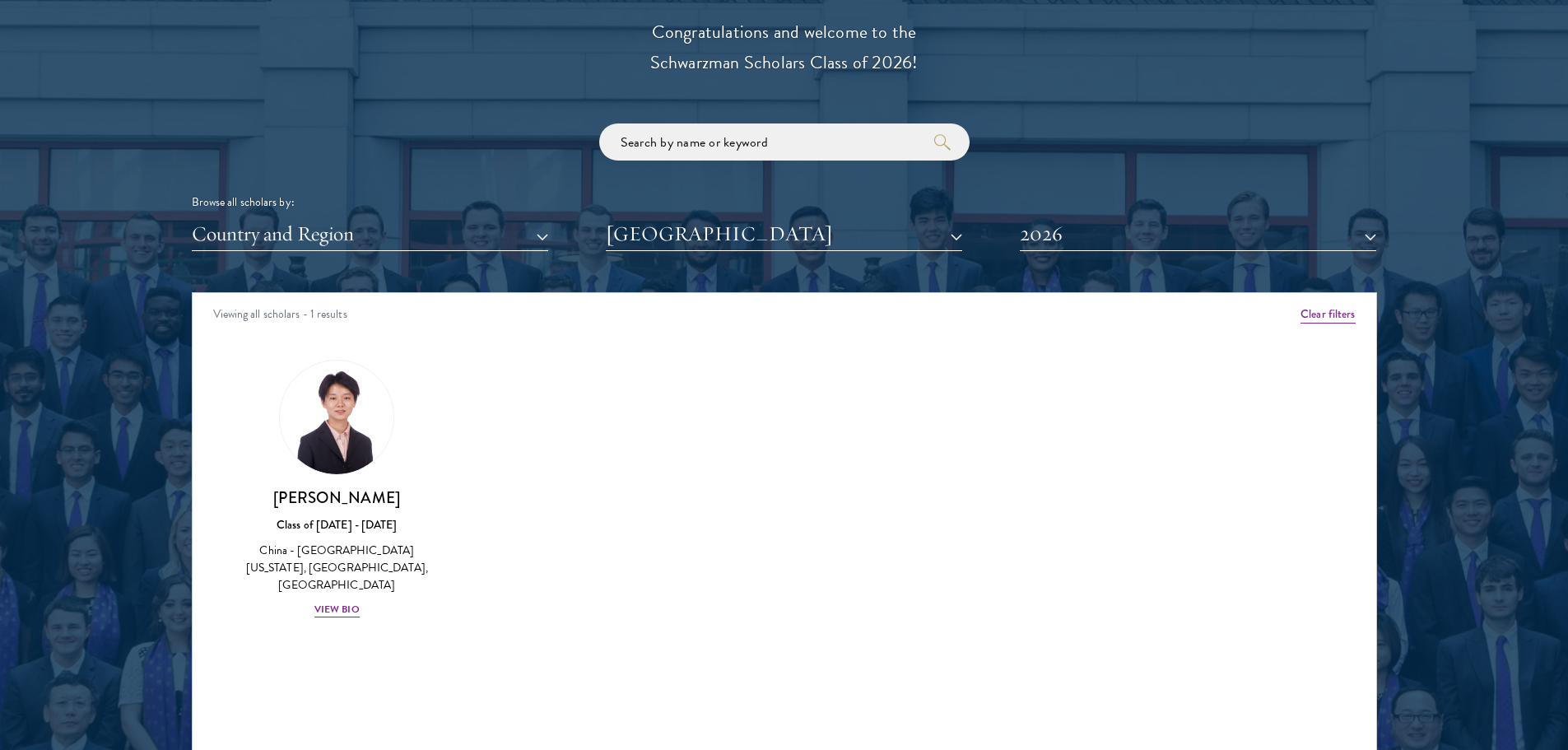
scroll to position [1977, 0]
